Goal: Communication & Community: Answer question/provide support

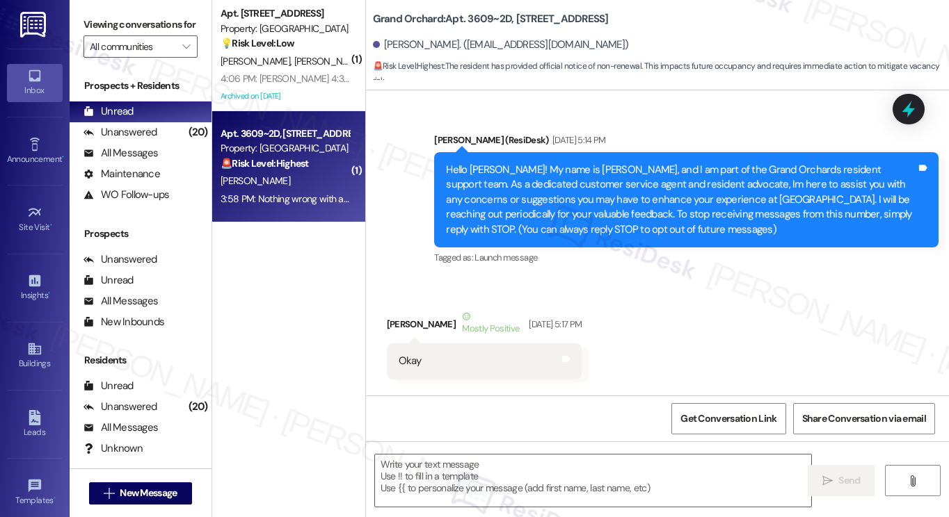
scroll to position [17032, 0]
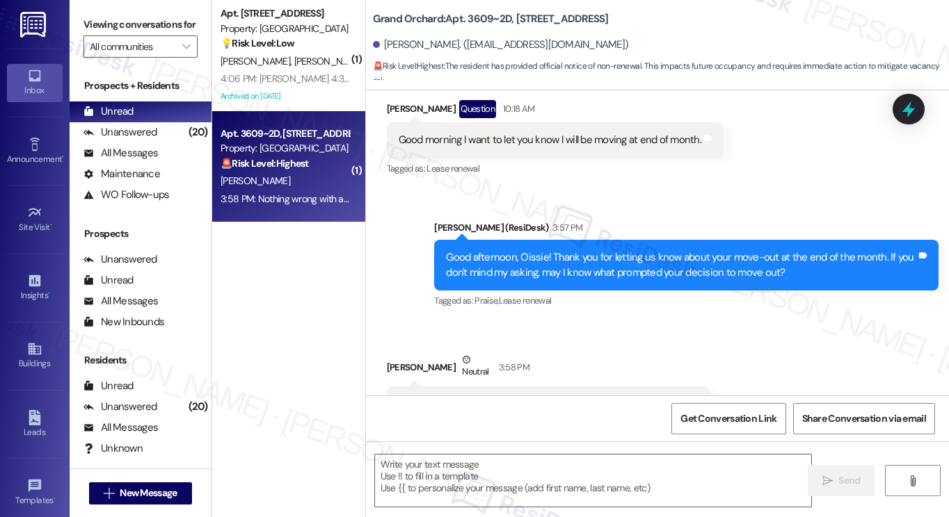
click at [510, 397] on div "Nothing wrong with apartment just need more room for my family." at bounding box center [543, 404] width 289 height 15
click at [511, 397] on div "Nothing wrong with apartment just need more room for my family." at bounding box center [543, 404] width 289 height 15
click at [566, 250] on div "Good afternoon, Oissie! Thank you for letting us know about your move-out at th…" at bounding box center [681, 265] width 470 height 30
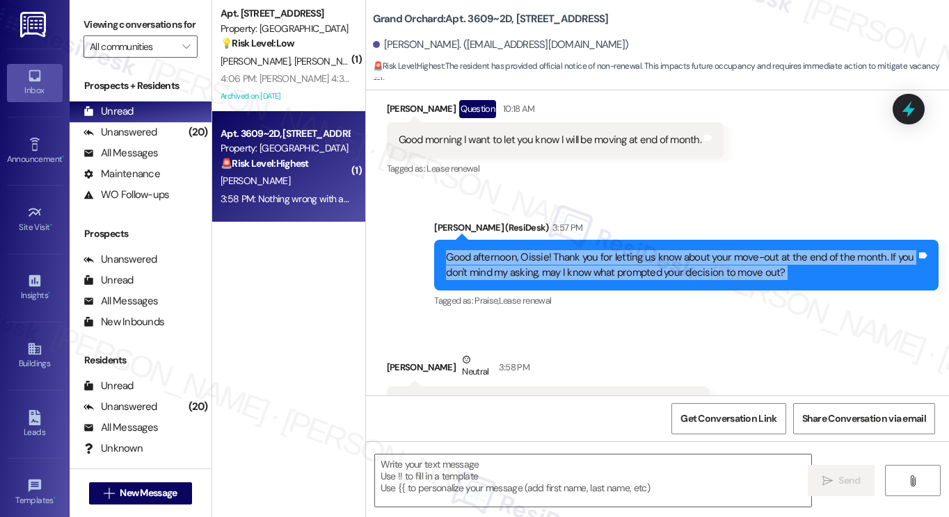
click at [566, 250] on div "Good afternoon, Oissie! Thank you for letting us know about your move-out at th…" at bounding box center [681, 265] width 470 height 30
copy div "Good afternoon, Oissie! Thank you for letting us know about your move-out at th…"
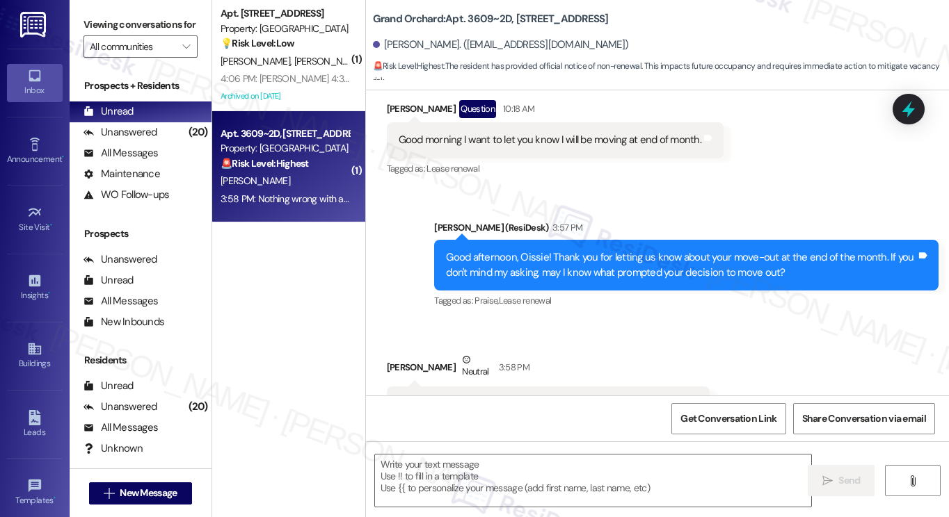
click at [72, 22] on div "Viewing conversations for All communities " at bounding box center [141, 36] width 142 height 72
click at [499, 423] on div "Tagged as: Rent increase Click to highlight conversations about Rent increase" at bounding box center [548, 433] width 323 height 20
click at [530, 387] on div "Nothing wrong with apartment just need more room for my family. Tags and notes" at bounding box center [548, 404] width 323 height 35
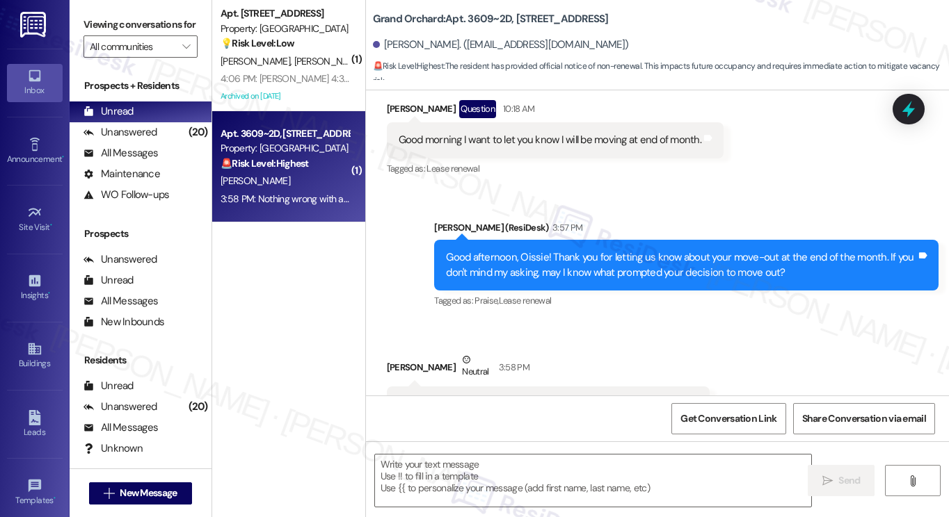
copy div "Nothing wrong with apartment just need more room for my family. Tags and notes"
click at [94, 35] on label "Viewing conversations for" at bounding box center [140, 25] width 114 height 22
click at [100, 20] on label "Viewing conversations for" at bounding box center [140, 25] width 114 height 22
click at [445, 483] on textarea at bounding box center [593, 481] width 436 height 52
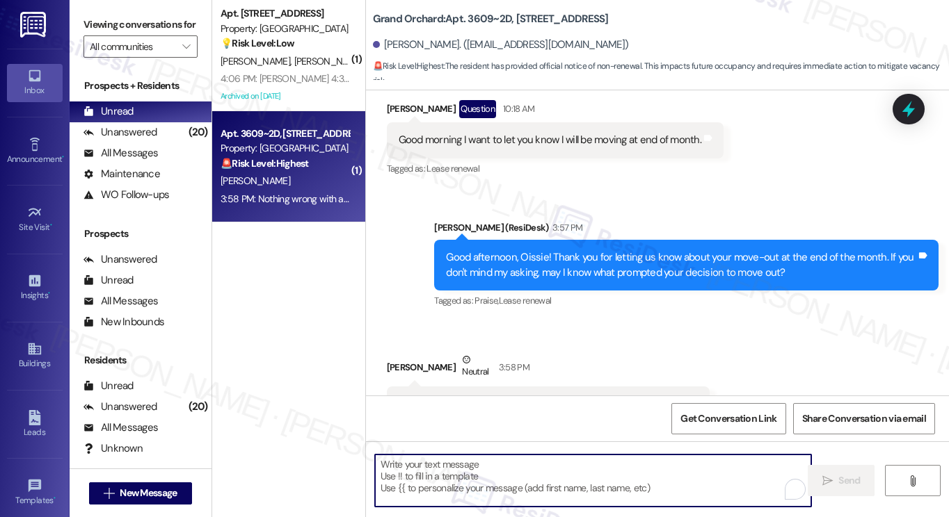
paste textarea "Thank you for sharing that — it makes sense that you’d want more space for your…"
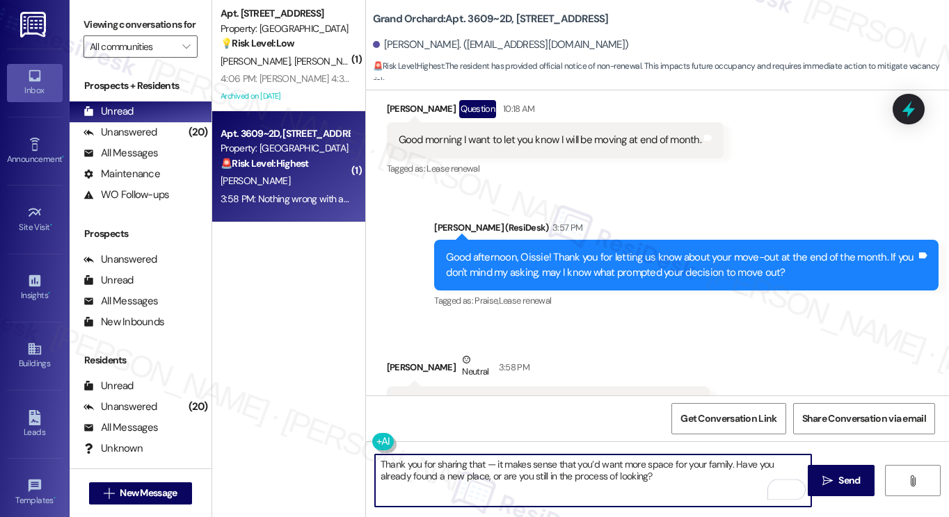
drag, startPoint x: 492, startPoint y: 464, endPoint x: 481, endPoint y: 465, distance: 11.8
click at [481, 465] on textarea "Thank you for sharing that — it makes sense that you’d want more space for your…" at bounding box center [593, 481] width 436 height 52
type textarea "Thank you for sharing that. It makes sense that you’d want more space for your …"
click at [640, 469] on textarea "Thank you for sharing that. It makes sense that you’d want more space for your …" at bounding box center [593, 481] width 436 height 52
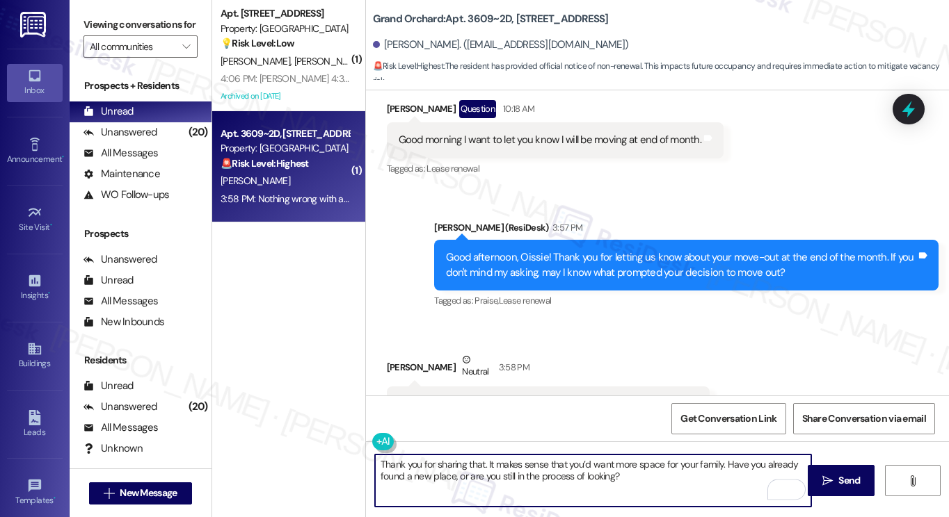
click at [640, 469] on textarea "Thank you for sharing that. It makes sense that you’d want more space for your …" at bounding box center [593, 481] width 436 height 52
click at [632, 475] on textarea "Thank you for sharing that. It makes sense that you’d want more space for your …" at bounding box center [593, 481] width 436 height 52
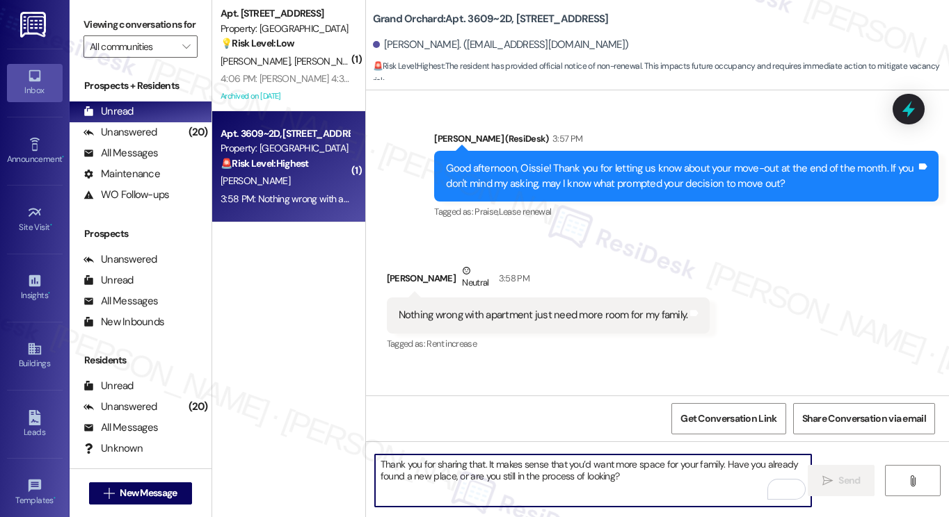
scroll to position [17144, 0]
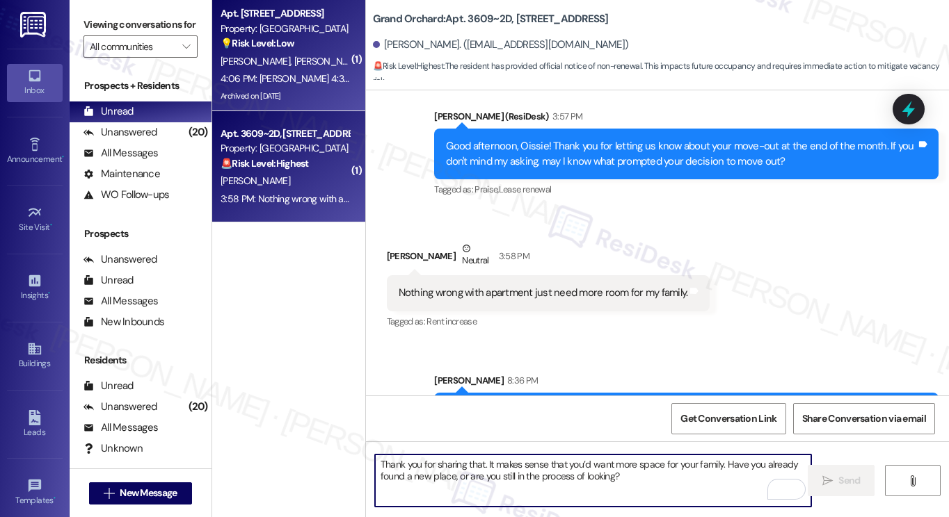
click at [314, 62] on span "[PERSON_NAME]" at bounding box center [329, 61] width 70 height 13
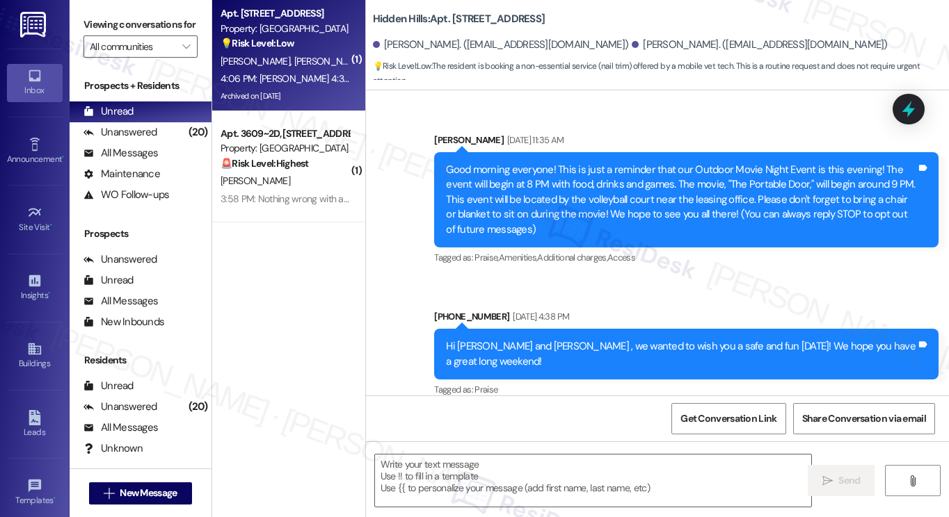
scroll to position [20838, 0]
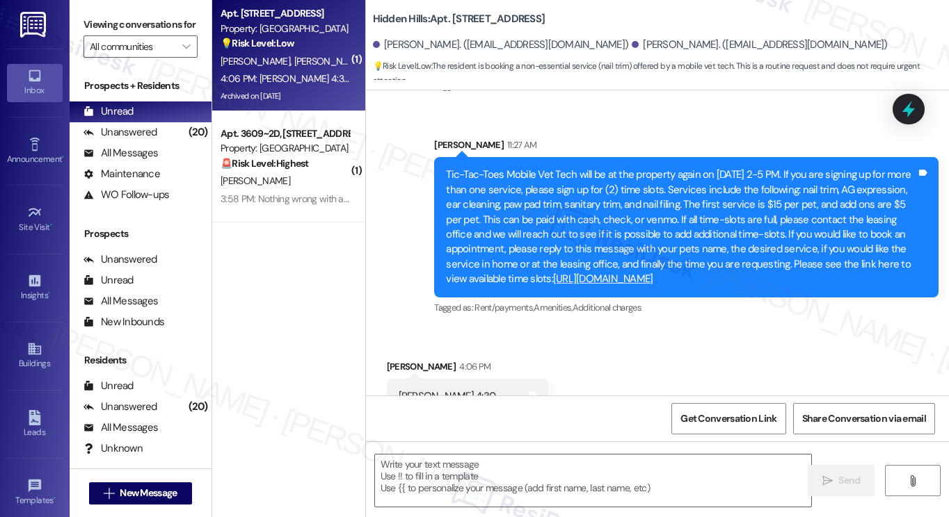
click at [449, 390] on div "[PERSON_NAME] 4:30 Nail trim for [PERSON_NAME]" at bounding box center [463, 405] width 128 height 30
click at [595, 168] on div "Tic-Tac-Toes Mobile Vet Tech will be at the property again on [DATE] 2-5 PM. If…" at bounding box center [681, 227] width 470 height 119
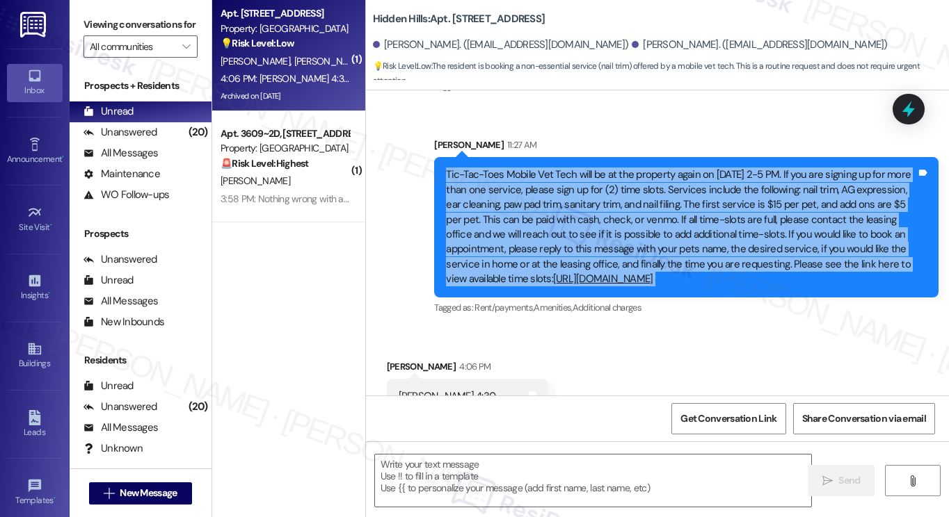
click at [595, 168] on div "Tic-Tac-Toes Mobile Vet Tech will be at the property again on [DATE] 2-5 PM. If…" at bounding box center [681, 227] width 470 height 119
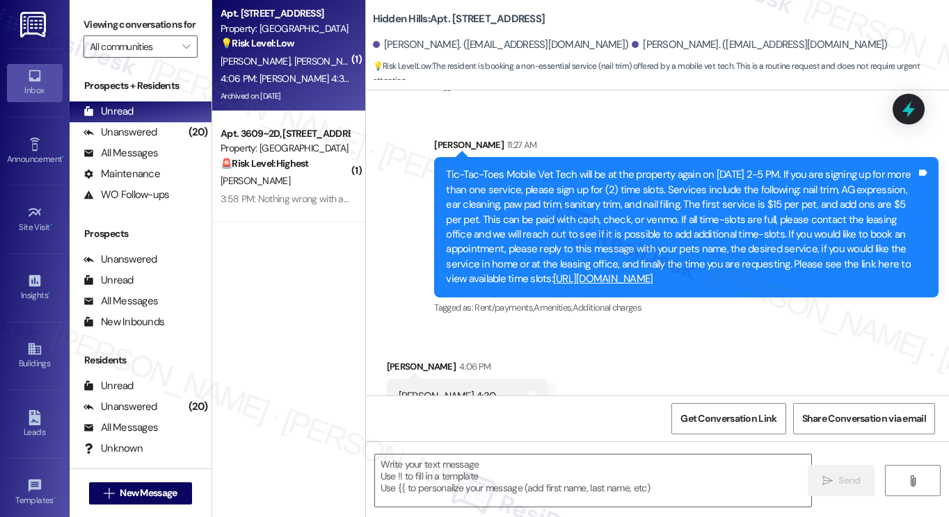
click at [453, 390] on div "[PERSON_NAME] 4:30 Nail trim for [PERSON_NAME]" at bounding box center [463, 405] width 128 height 30
click at [556, 359] on div "Received via SMS [PERSON_NAME] 4:06 PM [PERSON_NAME] 4:30 Nail trim for [PERSON…" at bounding box center [657, 384] width 583 height 112
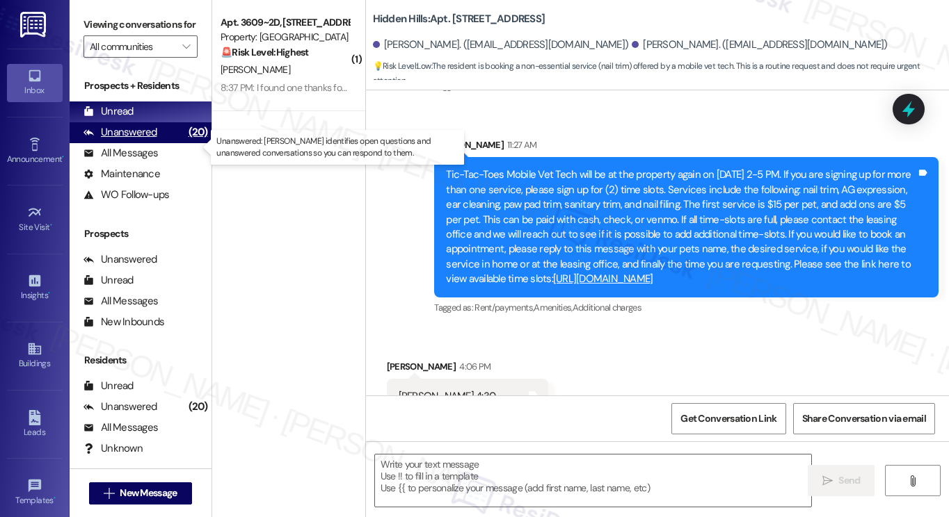
click at [185, 143] on div "(20)" at bounding box center [198, 133] width 26 height 22
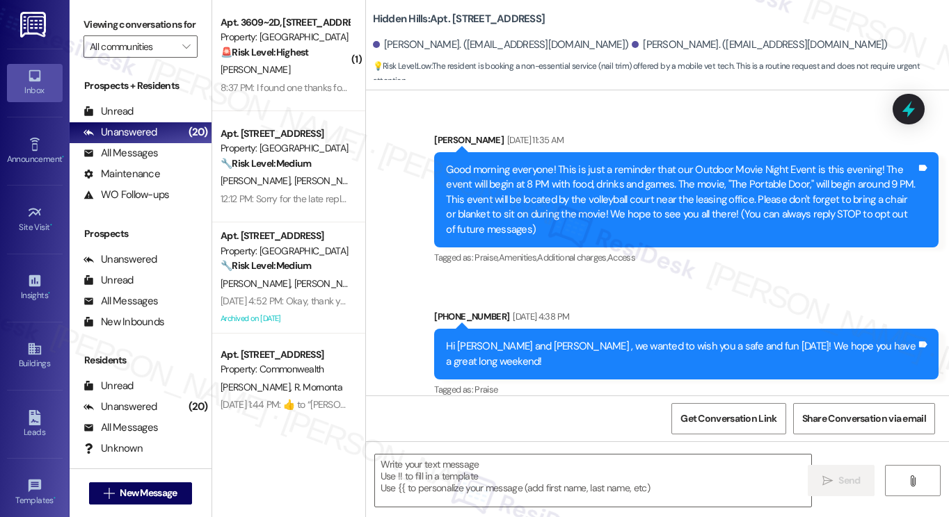
scroll to position [20837, 0]
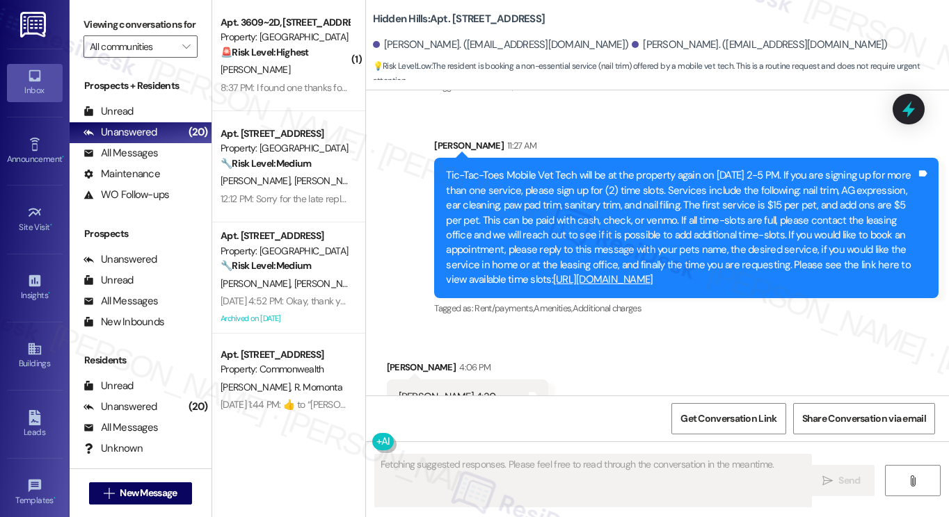
click at [532, 375] on div "Received via SMS [PERSON_NAME] 4:06 PM [PERSON_NAME] 4:30 Nail trim for [PERSON…" at bounding box center [657, 385] width 583 height 112
